Goal: Information Seeking & Learning: Learn about a topic

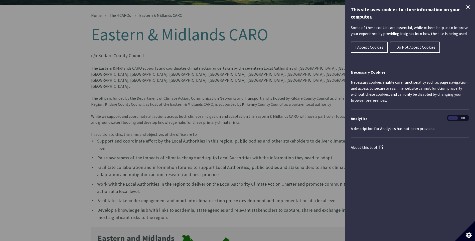
scroll to position [100, 0]
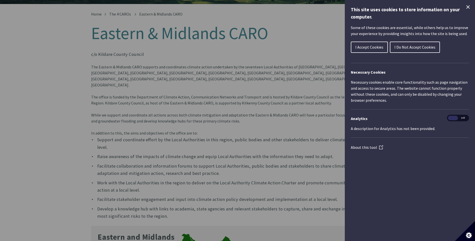
click at [466, 9] on icon "Close Cookie Control" at bounding box center [468, 7] width 6 height 6
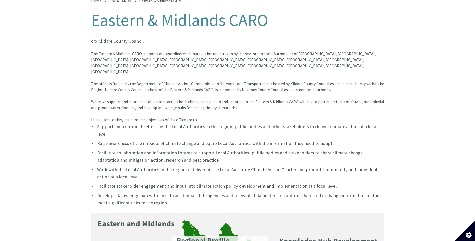
scroll to position [125, 0]
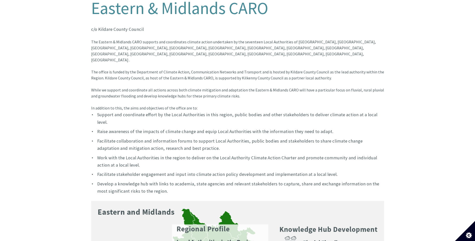
drag, startPoint x: 75, startPoint y: 235, endPoint x: 70, endPoint y: 229, distance: 6.9
click at [73, 231] on div "Home The 4 CAROs Eastern & Midlands CARO Eastern & Midlands CARO c/o Kildare Co…" at bounding box center [237, 242] width 475 height 526
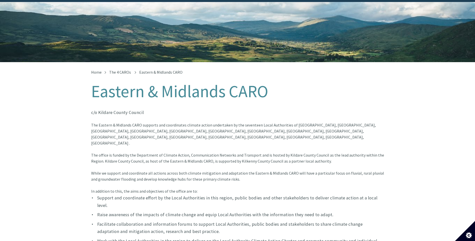
scroll to position [0, 0]
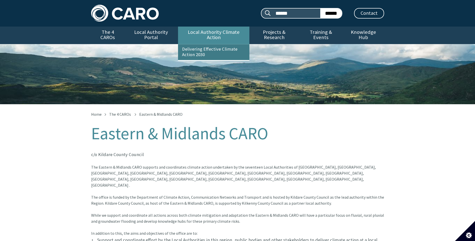
click at [216, 44] on link "Delivering Effective Climate Action 2030" at bounding box center [213, 52] width 71 height 16
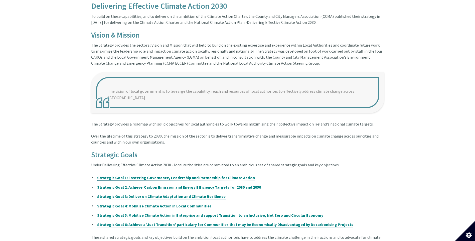
scroll to position [200, 0]
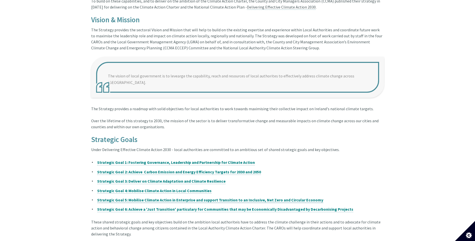
click at [156, 197] on strong "Strategic Goal 5: Mobilise Climate Action in Enterprise and support Transition …" at bounding box center [210, 199] width 226 height 5
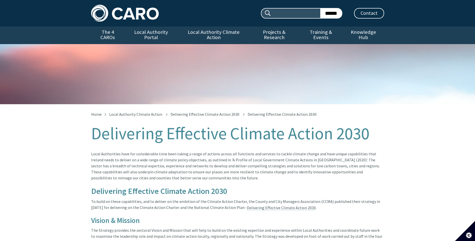
scroll to position [204, 0]
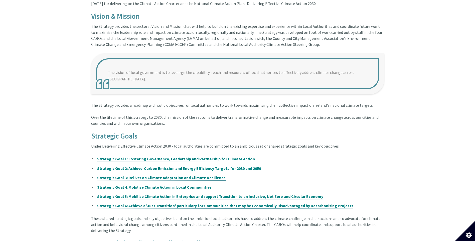
click at [152, 166] on strong "Strategic Goal 2: Achieve Carbon Emission and Energy Efficiency Targets for 203…" at bounding box center [179, 168] width 164 height 5
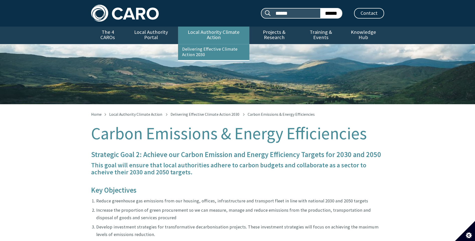
click at [202, 31] on link "Local Authority Climate Action" at bounding box center [213, 36] width 71 height 18
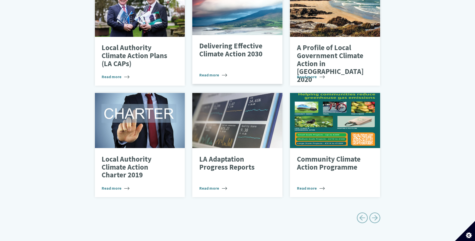
scroll to position [225, 0]
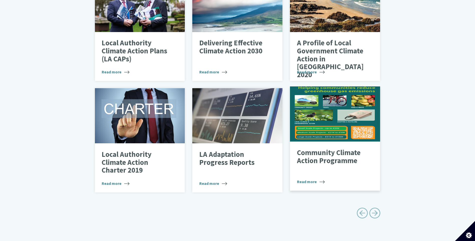
click at [334, 152] on p "Community Climate Action Programme" at bounding box center [331, 157] width 69 height 16
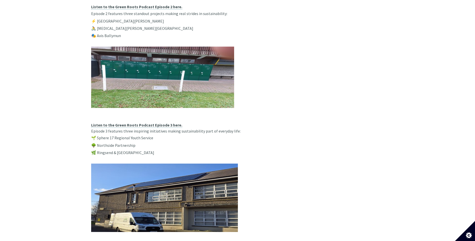
scroll to position [317, 0]
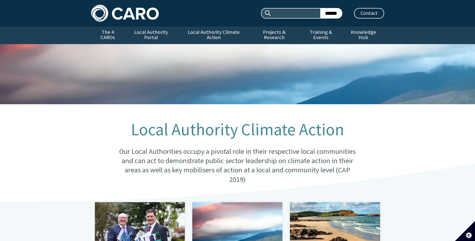
scroll to position [229, 0]
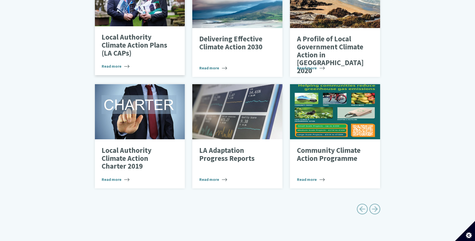
click at [151, 56] on div "Local Authority Climate Action Plans (LA CAPs) Read more" at bounding box center [140, 50] width 90 height 49
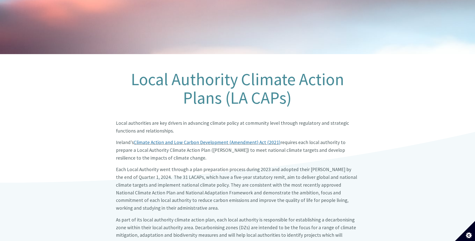
scroll to position [75, 0]
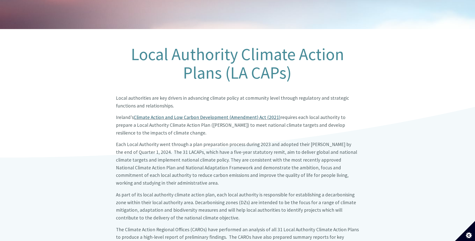
click at [117, 114] on big "Ireland’s Climate Action and Low Carbon Development (Amendment) Act (2021) requ…" at bounding box center [231, 124] width 230 height 21
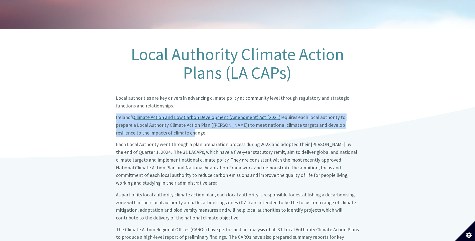
drag, startPoint x: 116, startPoint y: 112, endPoint x: 157, endPoint y: 127, distance: 43.1
click at [157, 127] on p "Ireland’s Climate Action and Low Carbon Development (Amendment) Act (2021) requ…" at bounding box center [237, 124] width 243 height 23
drag, startPoint x: 157, startPoint y: 127, endPoint x: 141, endPoint y: 118, distance: 18.6
copy big "Ireland’s Climate Action and Low Carbon Development (Amendment) Act (2021) requ…"
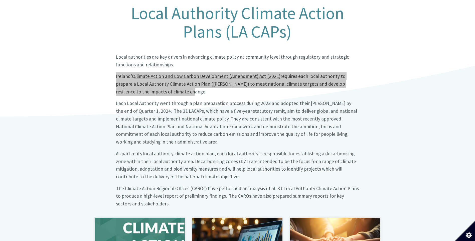
scroll to position [125, 0]
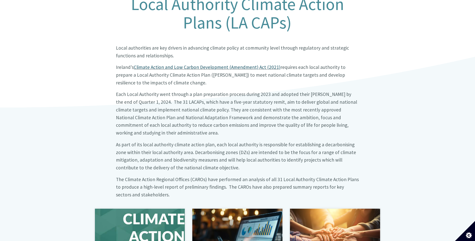
click at [164, 112] on big "Each Local Authority went through a plan preparation process during 2023 and ad…" at bounding box center [236, 113] width 241 height 45
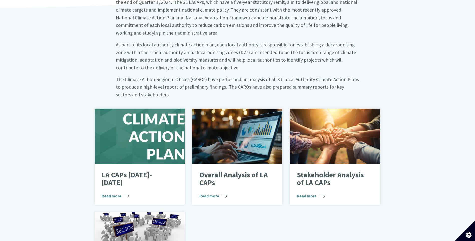
scroll to position [225, 0]
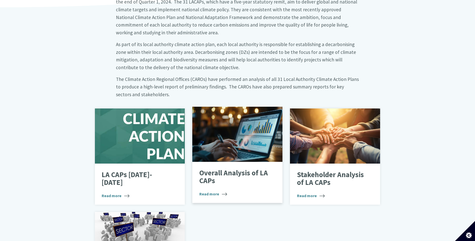
click at [211, 191] on span "Read more" at bounding box center [213, 194] width 28 height 6
